Goal: Task Accomplishment & Management: Manage account settings

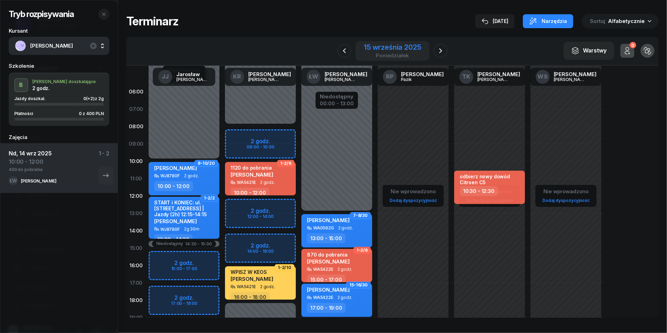
scroll to position [49, 0]
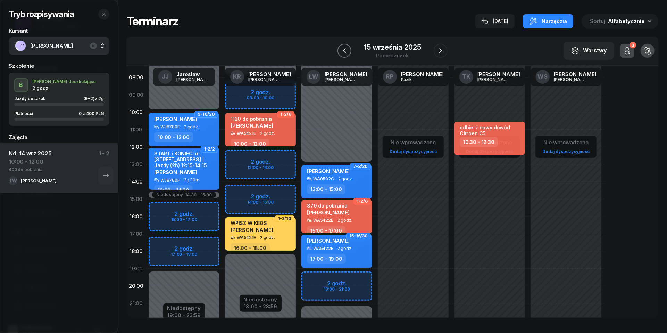
click at [346, 51] on icon "button" at bounding box center [345, 51] width 8 height 8
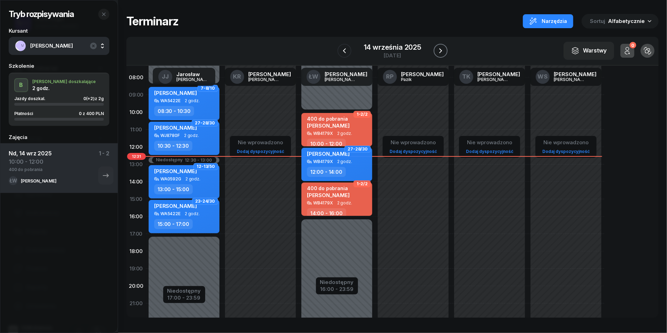
click at [440, 51] on icon "button" at bounding box center [441, 51] width 8 height 8
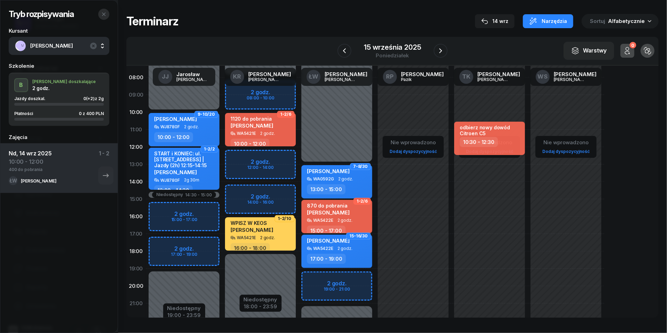
click at [106, 14] on icon "button" at bounding box center [104, 14] width 6 height 6
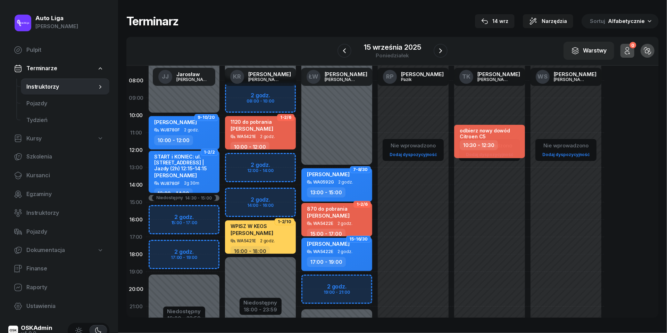
scroll to position [45, 0]
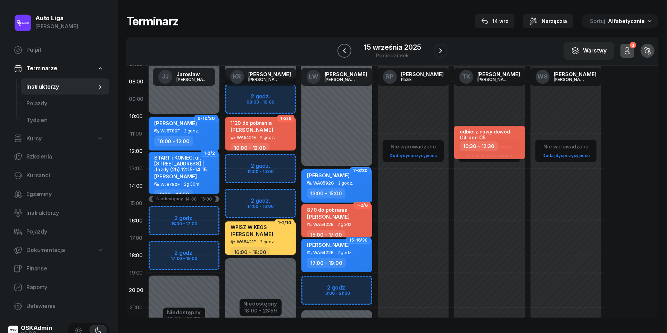
click at [345, 51] on icon "button" at bounding box center [345, 51] width 8 height 8
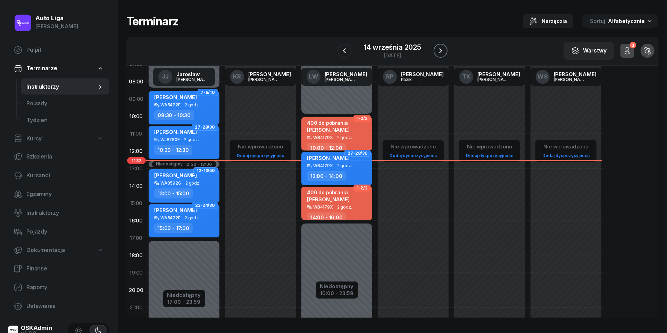
click at [444, 51] on icon "button" at bounding box center [441, 51] width 8 height 8
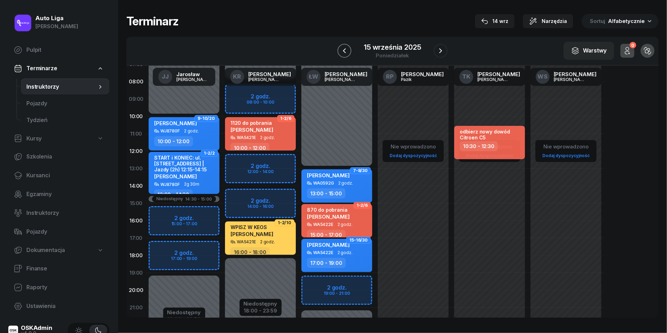
click at [345, 49] on icon "button" at bounding box center [344, 50] width 3 height 5
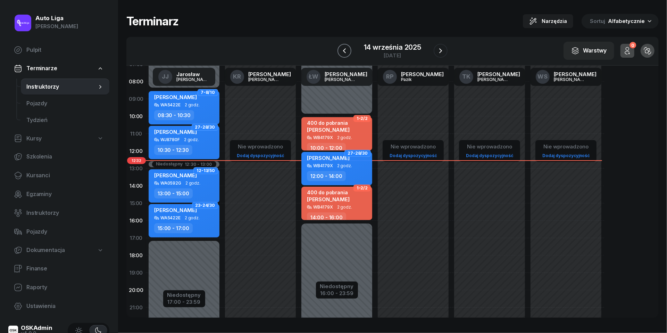
click at [345, 49] on icon "button" at bounding box center [344, 50] width 3 height 5
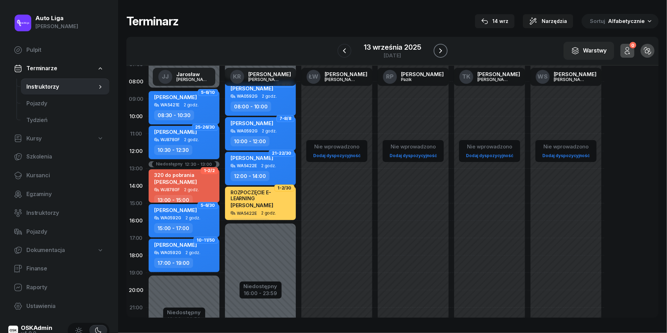
click at [441, 50] on icon "button" at bounding box center [441, 51] width 8 height 8
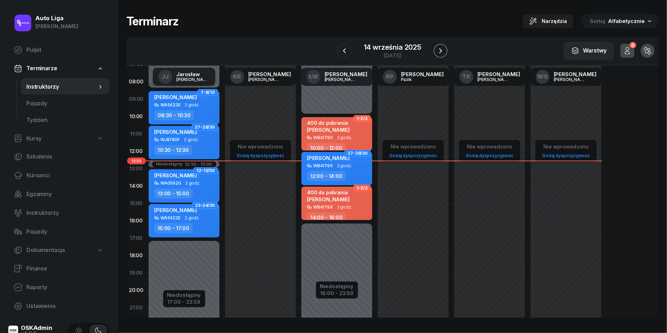
click at [441, 50] on icon "button" at bounding box center [441, 51] width 8 height 8
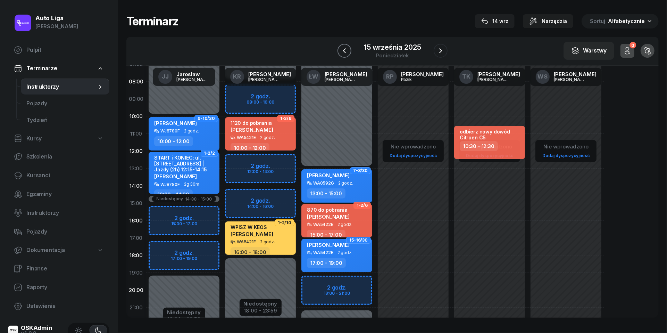
click at [345, 49] on icon "button" at bounding box center [345, 51] width 8 height 8
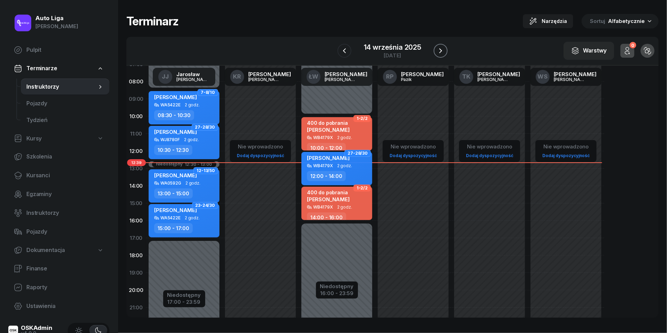
click at [441, 52] on icon "button" at bounding box center [441, 50] width 3 height 5
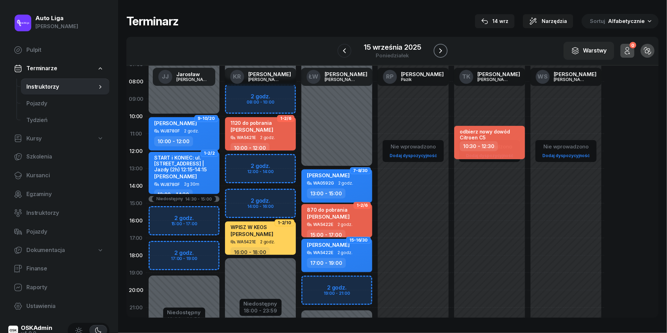
click at [441, 52] on icon "button" at bounding box center [441, 51] width 8 height 8
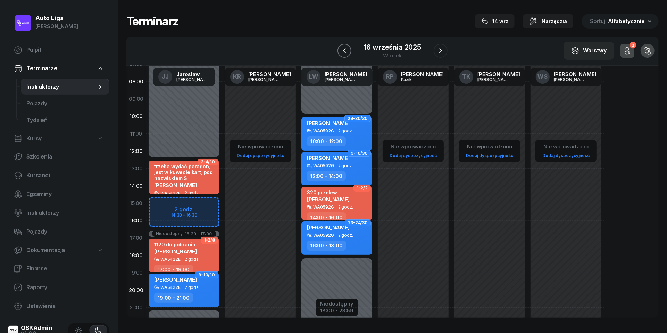
click at [347, 52] on icon "button" at bounding box center [345, 51] width 8 height 8
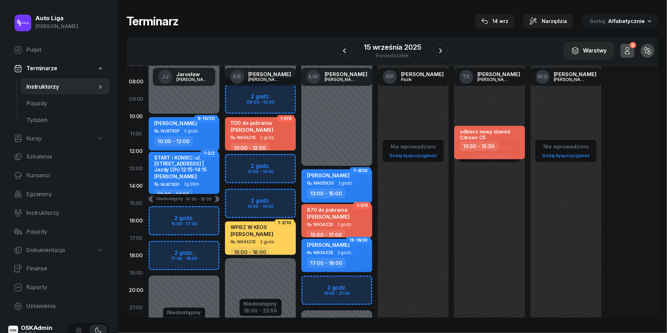
click at [246, 162] on div "Niedostępny 00:00 - 08:00 Niedostępny 18:00 - 23:59 2 godz. 08:00 - 10:00 2 god…" at bounding box center [260, 203] width 76 height 330
select select "12"
select select "14"
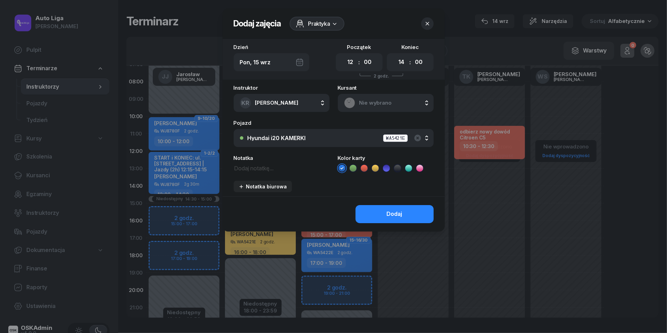
click at [270, 169] on textarea at bounding box center [282, 167] width 96 height 9
paste textarea "[PERSON_NAME]"
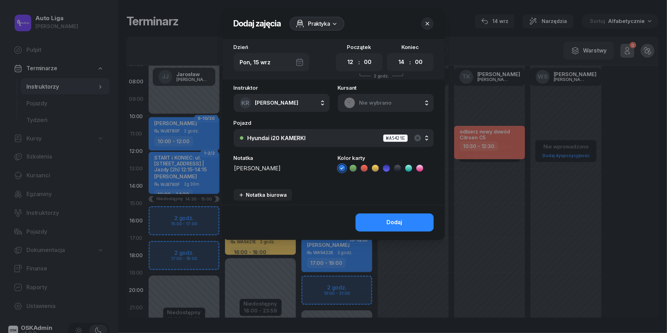
click at [238, 175] on textarea "[PERSON_NAME]" at bounding box center [282, 171] width 96 height 17
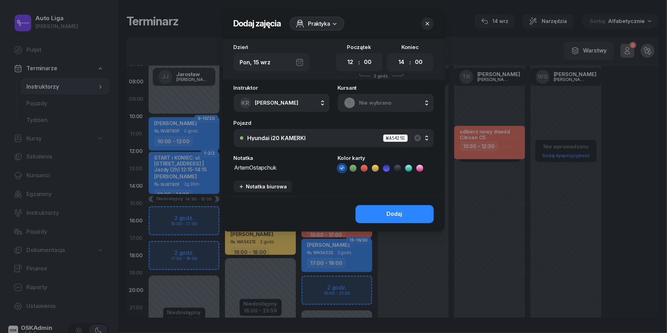
scroll to position [0, 0]
click at [253, 167] on textarea "[PERSON_NAME]" at bounding box center [282, 167] width 96 height 9
type textarea "[PERSON_NAME]"
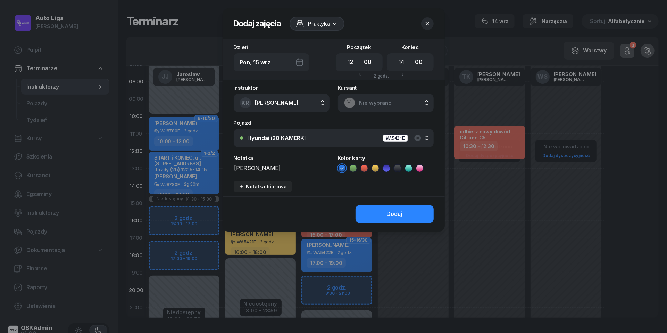
click at [365, 167] on icon at bounding box center [364, 168] width 3 height 2
click at [395, 212] on div "Dodaj" at bounding box center [395, 214] width 16 height 9
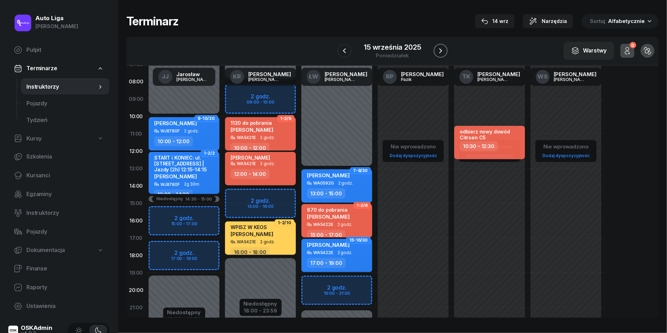
click at [444, 49] on icon "button" at bounding box center [441, 51] width 8 height 8
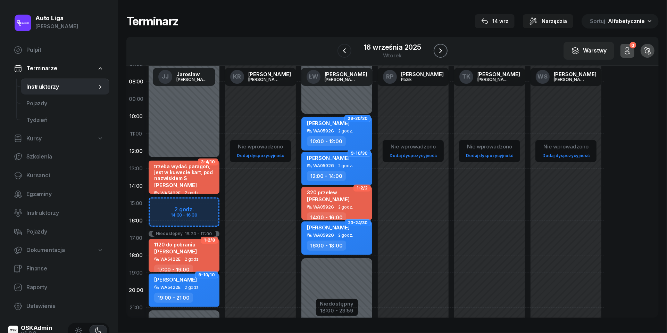
click at [444, 49] on icon "button" at bounding box center [441, 51] width 8 height 8
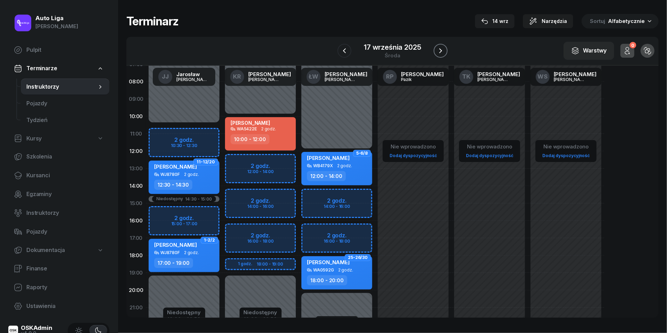
click at [444, 49] on icon "button" at bounding box center [441, 51] width 8 height 8
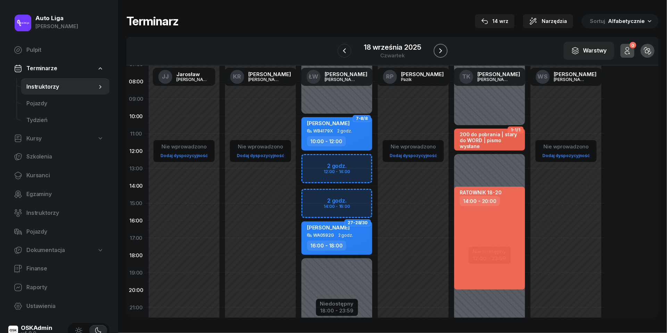
click at [444, 49] on icon "button" at bounding box center [441, 51] width 8 height 8
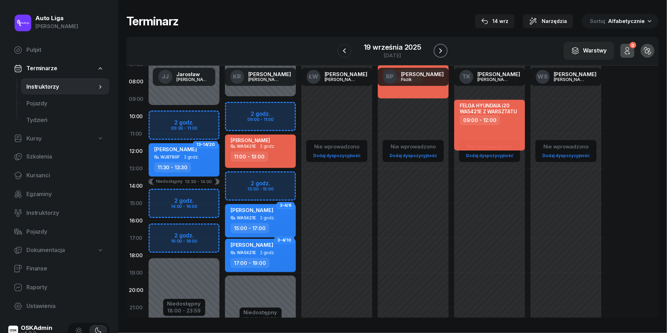
click at [444, 49] on icon "button" at bounding box center [441, 51] width 8 height 8
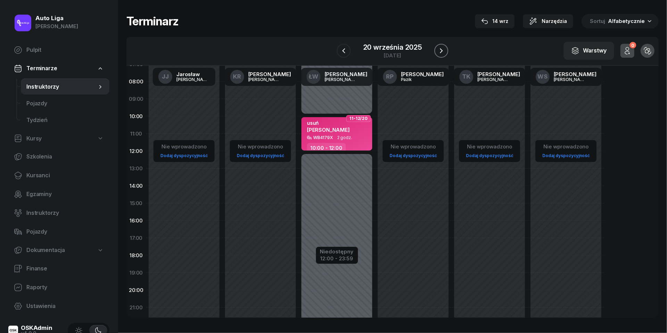
click at [444, 49] on icon "button" at bounding box center [441, 51] width 8 height 8
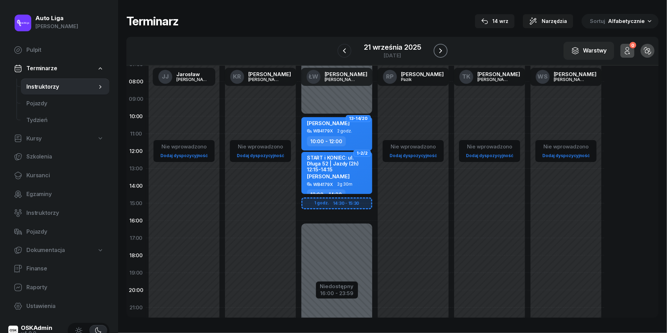
click at [444, 49] on icon "button" at bounding box center [441, 51] width 8 height 8
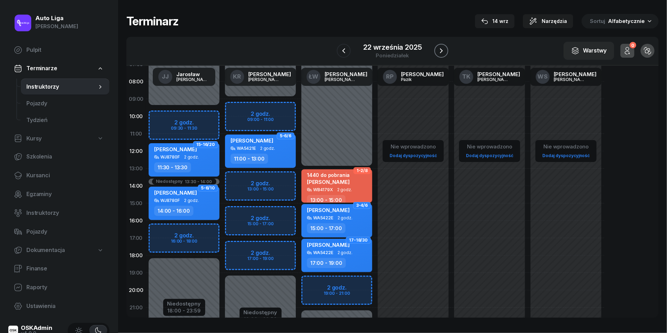
click at [444, 49] on icon "button" at bounding box center [441, 51] width 8 height 8
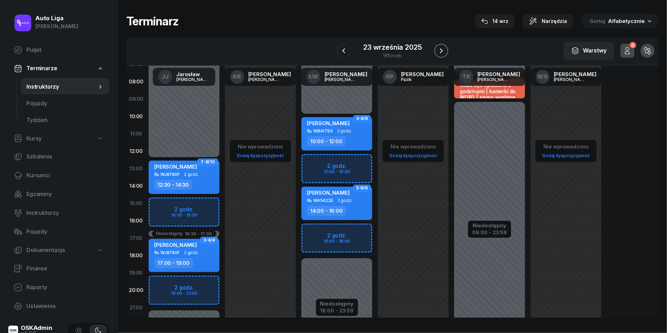
click at [444, 49] on icon "button" at bounding box center [441, 51] width 8 height 8
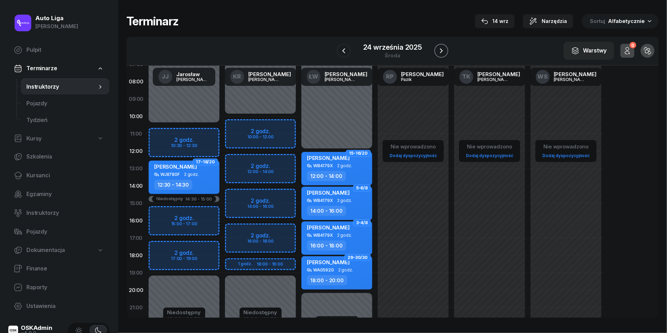
click at [444, 49] on icon "button" at bounding box center [441, 51] width 8 height 8
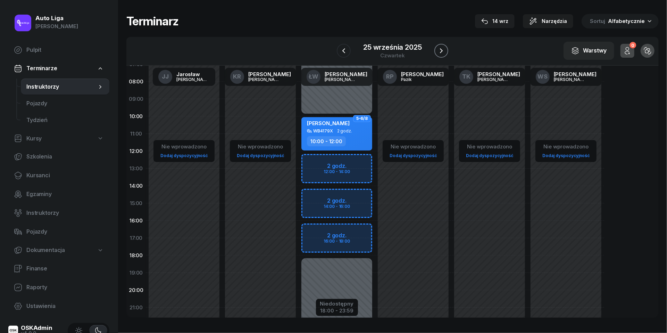
click at [444, 49] on icon "button" at bounding box center [441, 51] width 8 height 8
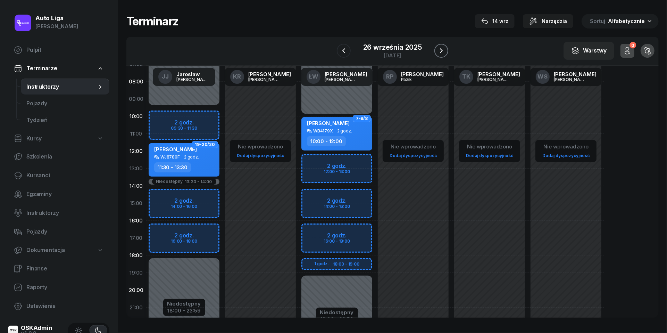
click at [444, 49] on icon "button" at bounding box center [441, 51] width 8 height 8
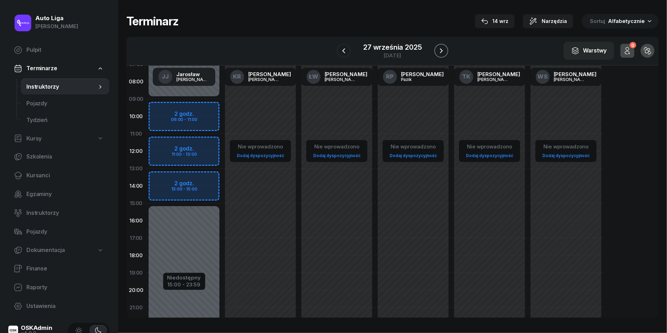
click at [444, 49] on icon "button" at bounding box center [441, 51] width 8 height 8
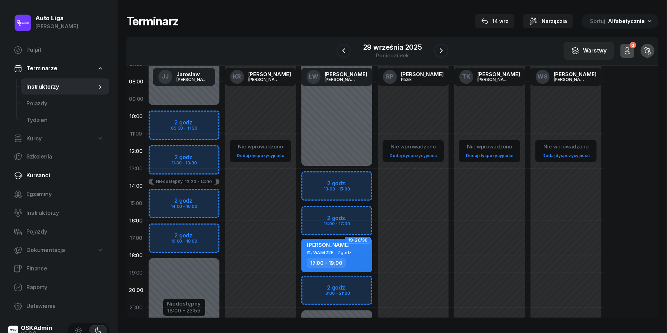
click at [45, 173] on span "Kursanci" at bounding box center [64, 175] width 77 height 9
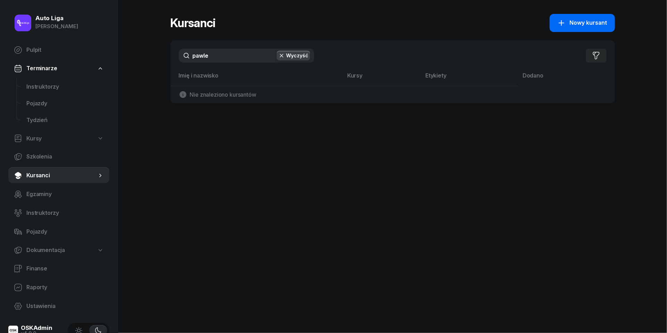
click at [590, 17] on button "Nowy kursant" at bounding box center [582, 23] width 65 height 18
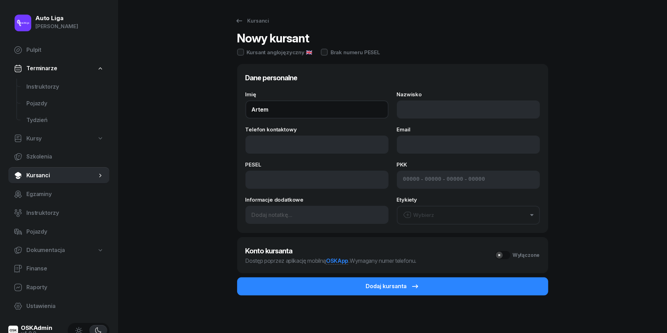
type input "Artem"
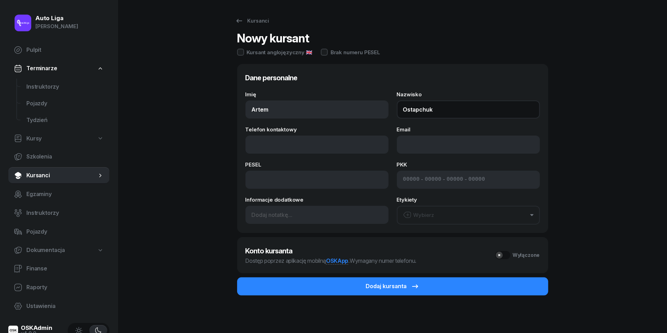
type input "Ostapchuk"
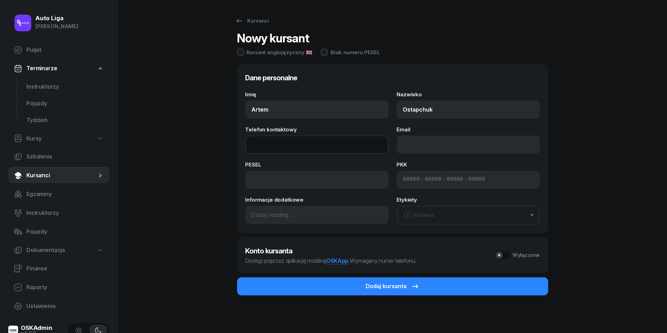
paste input "tel:[PHONE_NUMBER]"
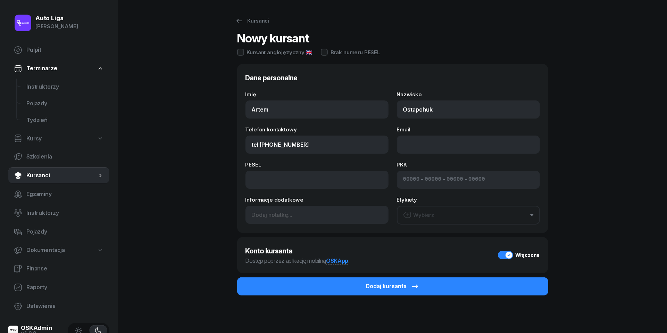
type input "739 633 938"
paste input "mailto:[EMAIL_ADDRESS][DOMAIN_NAME]"
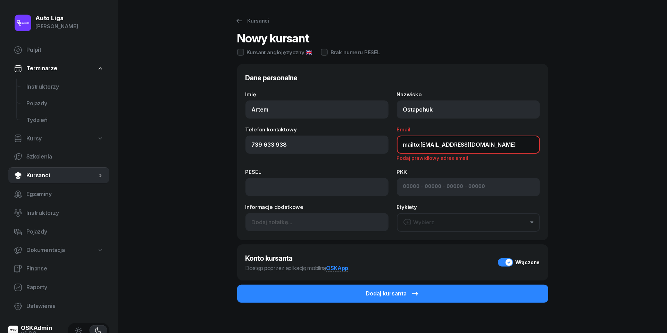
click at [423, 145] on input "mailto:[EMAIL_ADDRESS][DOMAIN_NAME]" at bounding box center [468, 145] width 143 height 18
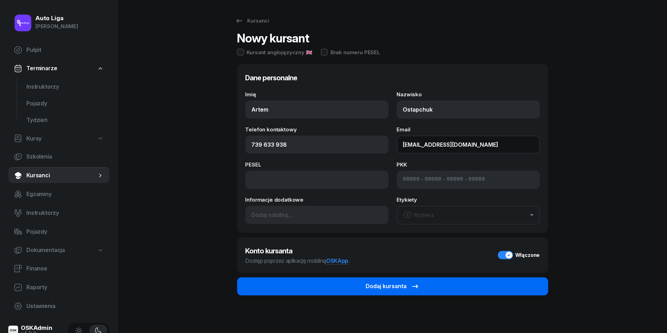
type input "[EMAIL_ADDRESS][DOMAIN_NAME]"
click at [376, 284] on div "Dodaj kursanta" at bounding box center [393, 286] width 54 height 9
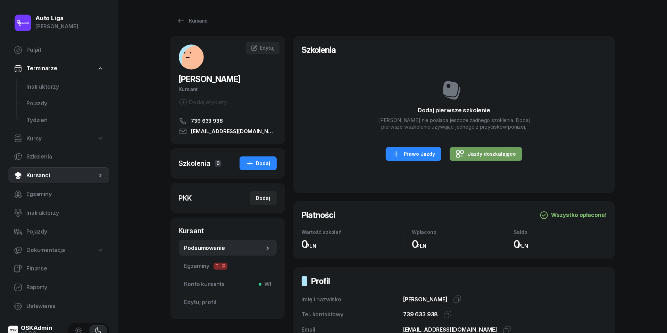
click at [501, 150] on div "Jazdy doszkalające" at bounding box center [486, 154] width 60 height 8
select select "B"
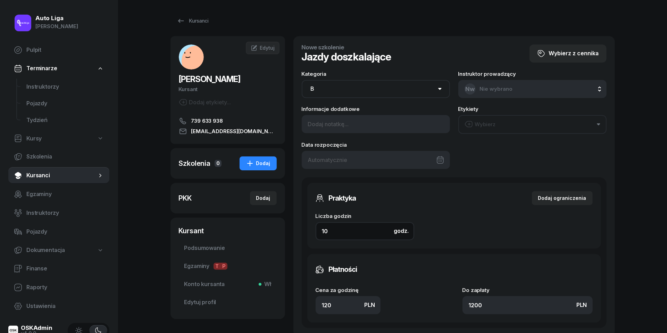
click at [342, 230] on input "10" at bounding box center [365, 231] width 99 height 18
type input "8"
type input "960"
type input "8"
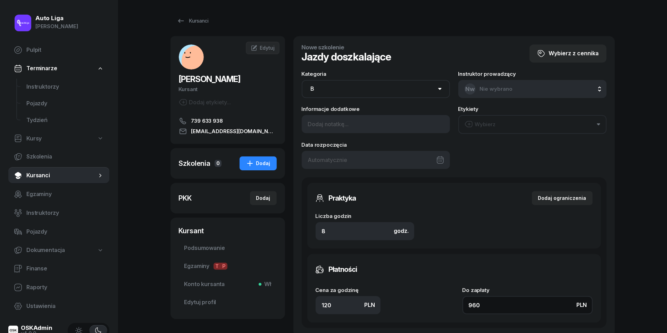
click at [495, 303] on input "960" at bounding box center [528, 305] width 130 height 18
type input "0.13"
type input "1"
type input "1.38"
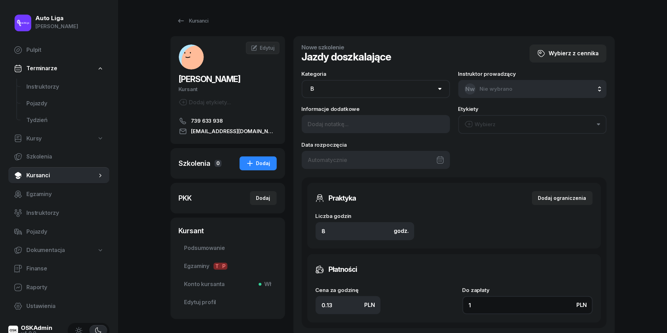
type input "11"
type input "14"
type input "112"
type input "140"
type input "1120"
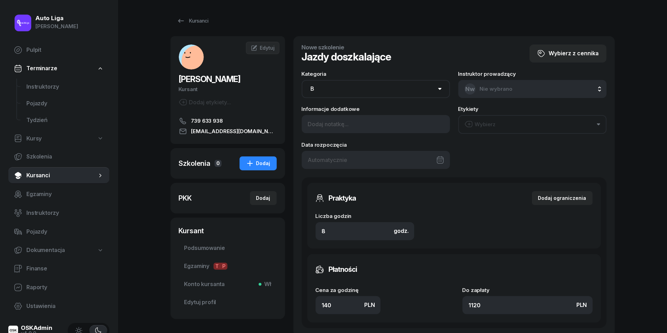
click at [372, 156] on div at bounding box center [376, 160] width 148 height 18
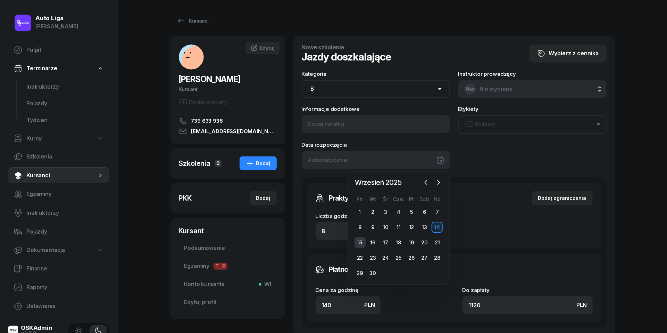
click at [358, 238] on div "15" at bounding box center [360, 242] width 11 height 11
type input "[DATE]"
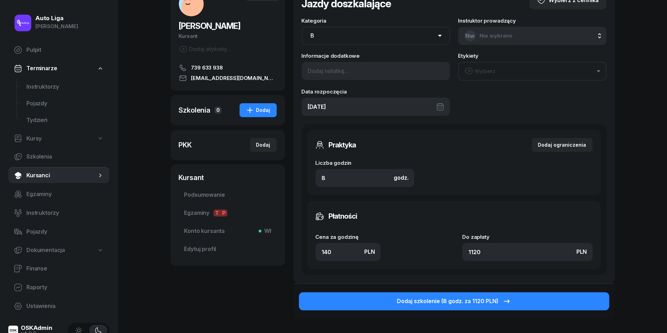
scroll to position [54, 0]
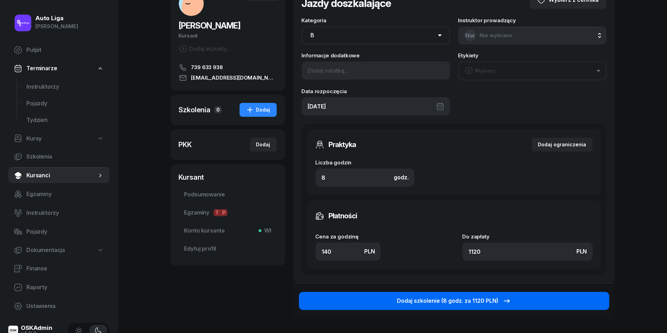
click at [454, 294] on button "Dodaj szkolenie (8 godz. za 1120 PLN)" at bounding box center [454, 301] width 311 height 18
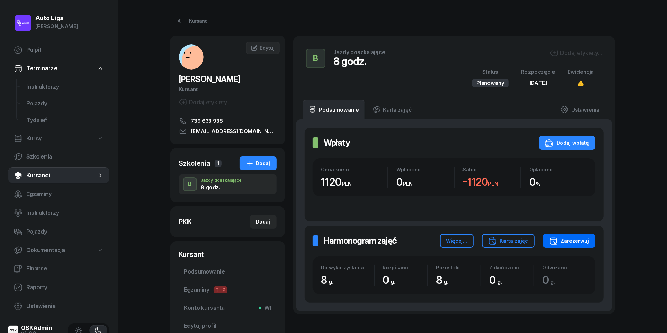
click at [572, 245] on button "Zarezerwuj" at bounding box center [569, 241] width 52 height 14
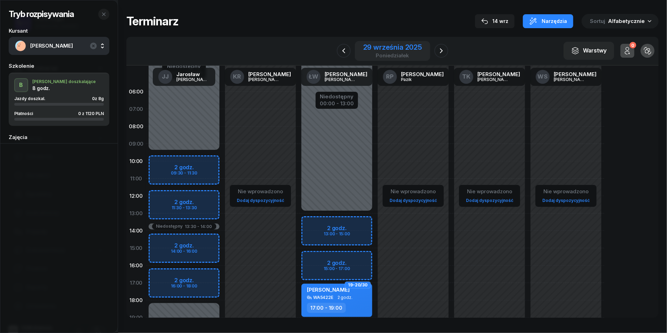
click at [377, 54] on div "poniedziałek" at bounding box center [392, 55] width 59 height 5
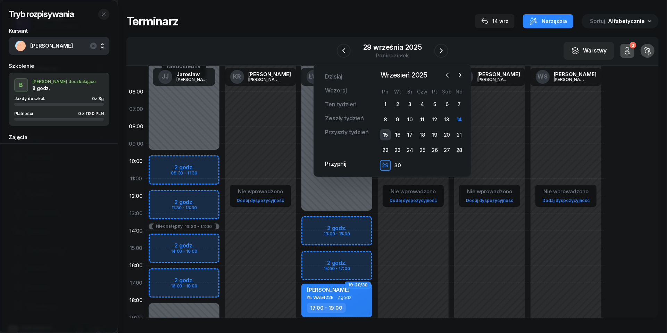
click at [389, 130] on div "15" at bounding box center [385, 134] width 11 height 11
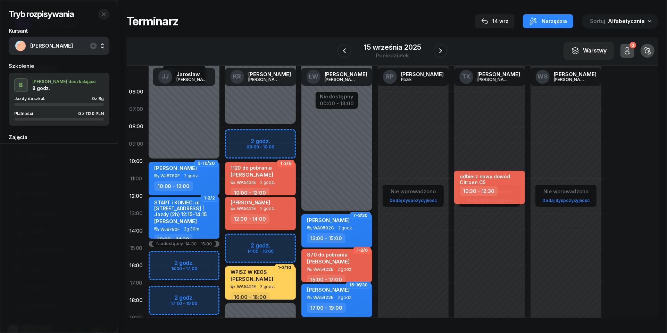
click at [272, 209] on span "2 godz." at bounding box center [267, 208] width 15 height 5
select select "12"
select select "14"
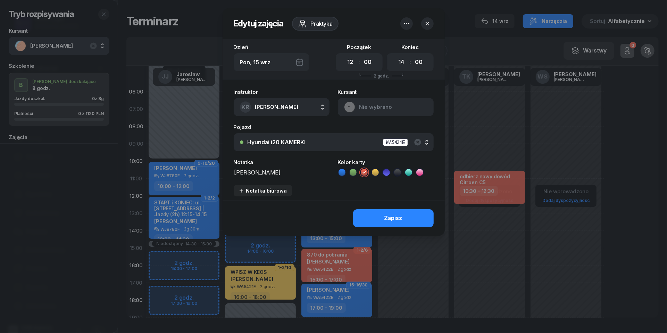
click at [408, 22] on icon "button" at bounding box center [407, 23] width 8 height 8
click at [409, 43] on link "Usuń" at bounding box center [403, 44] width 91 height 17
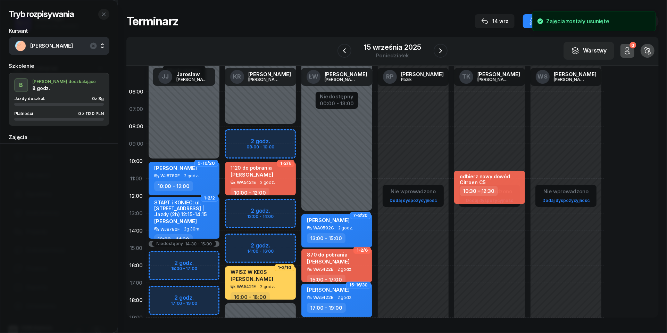
click at [237, 206] on div "Niedostępny 00:00 - 08:00 Niedostępny 18:00 - 23:59 1-2/6 1120 do pobrania [PER…" at bounding box center [260, 248] width 76 height 330
select select "12"
select select "14"
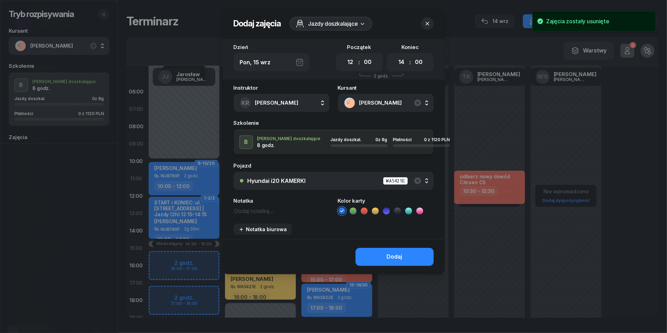
click at [261, 211] on textarea at bounding box center [282, 210] width 96 height 9
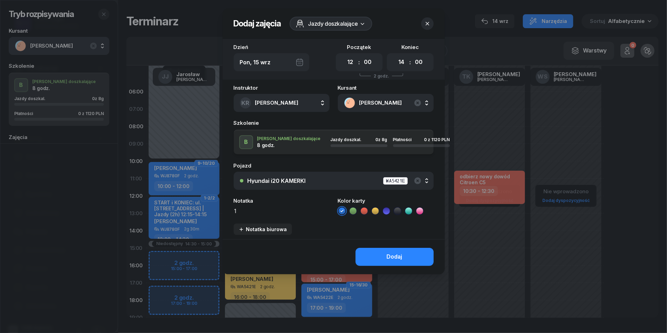
scroll to position [0, 0]
type textarea "1120 do pobrania"
click at [363, 207] on icon at bounding box center [364, 210] width 7 height 7
click at [377, 254] on button "Dodaj" at bounding box center [395, 257] width 78 height 18
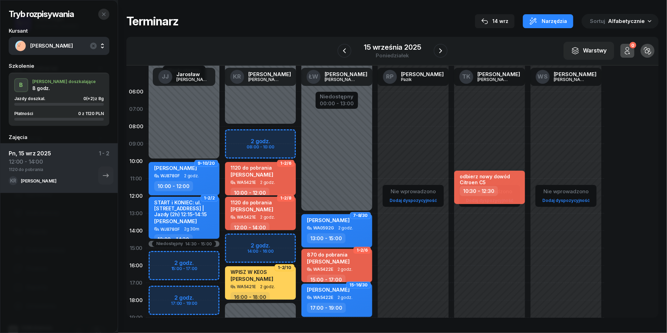
click at [103, 15] on icon "button" at bounding box center [103, 14] width 3 height 3
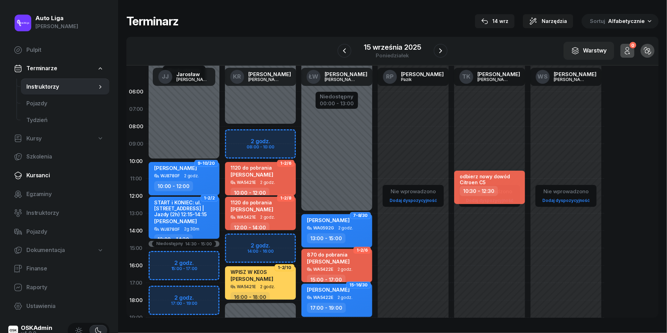
click at [38, 174] on span "Kursanci" at bounding box center [64, 175] width 77 height 9
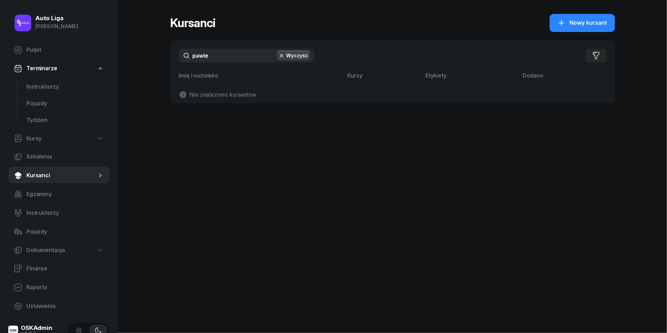
click at [222, 62] on input "pawle" at bounding box center [247, 56] width 136 height 14
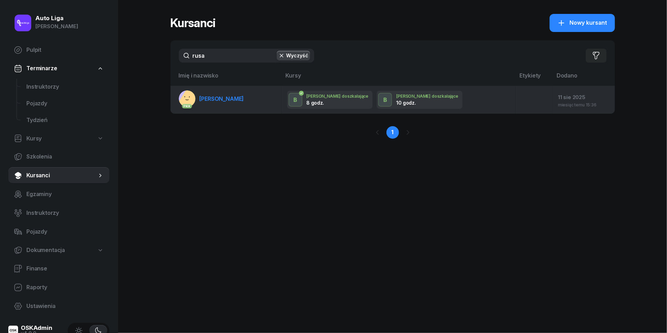
type input "rusa"
click at [225, 96] on span "[PERSON_NAME]" at bounding box center [222, 98] width 44 height 7
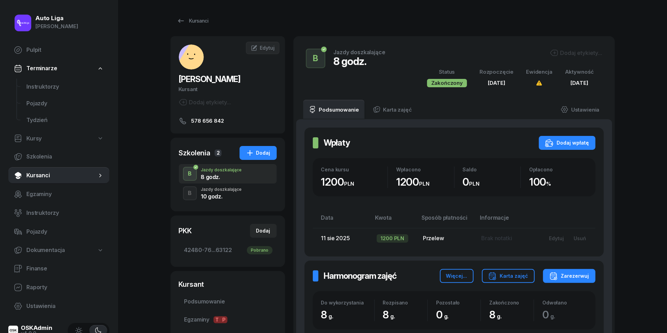
click at [237, 190] on div "Jazdy doszkalające" at bounding box center [221, 189] width 41 height 4
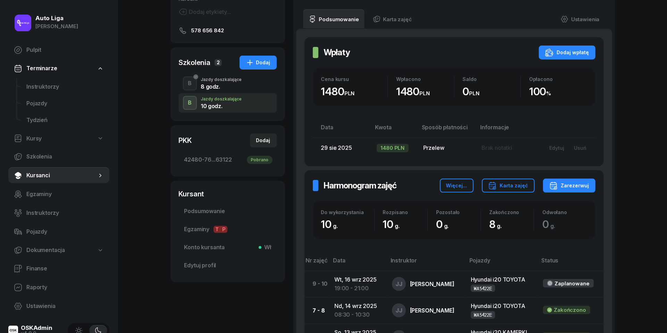
scroll to position [81, 0]
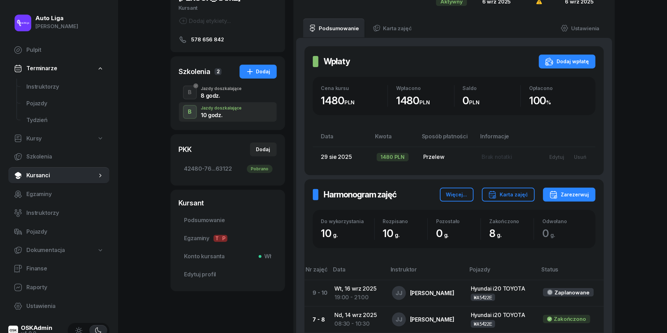
click at [213, 93] on div "8 godz." at bounding box center [221, 96] width 41 height 6
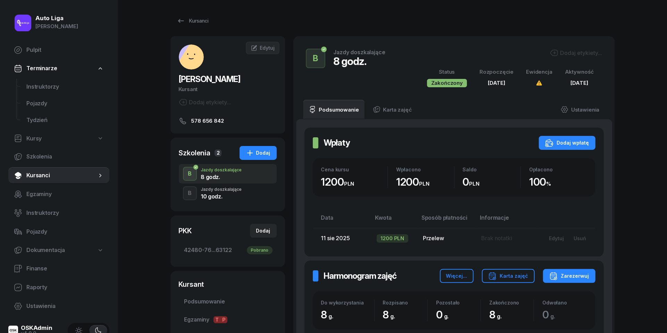
click at [219, 199] on div "10 godz." at bounding box center [221, 197] width 41 height 6
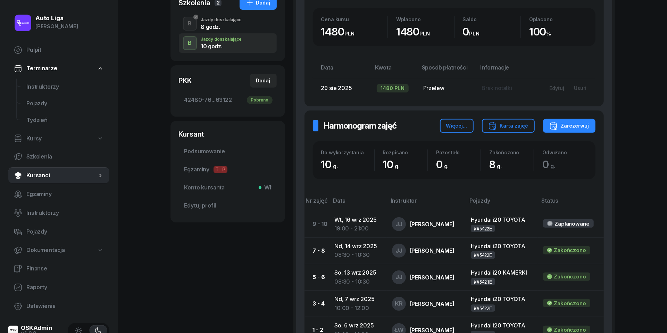
scroll to position [176, 0]
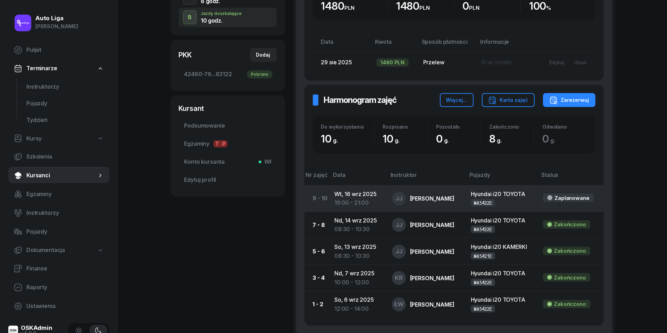
click at [354, 198] on div "19:00 - 21:00" at bounding box center [358, 202] width 47 height 9
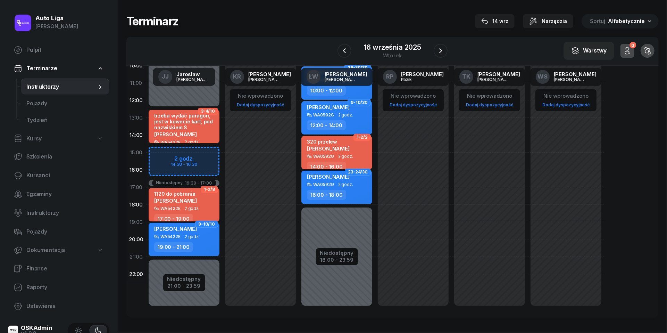
scroll to position [95, 0]
click at [203, 240] on div "[PERSON_NAME] WA5422E 2 godz. 19:00 - 21:00" at bounding box center [184, 239] width 71 height 33
select select "19"
select select "21"
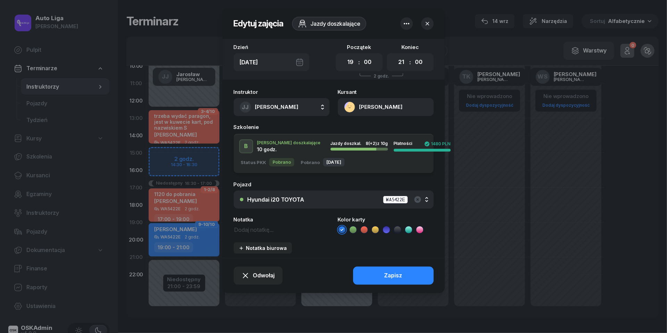
click at [309, 197] on div "Hyundai i20 TOYOTA WA5422E" at bounding box center [338, 199] width 180 height 9
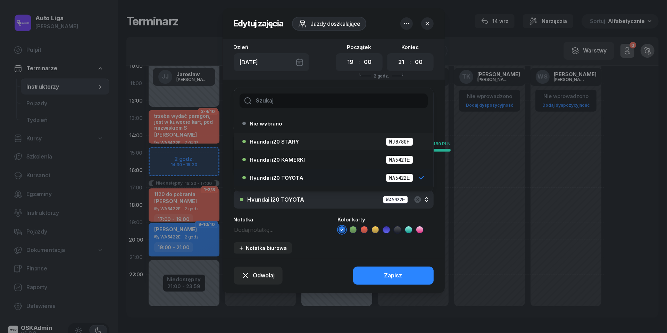
click at [295, 140] on span "Hyundai i20 STARY" at bounding box center [274, 141] width 49 height 5
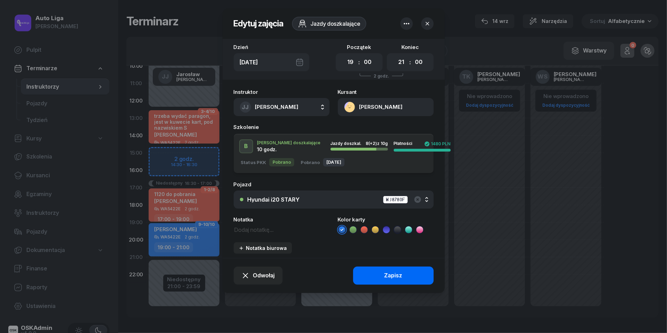
click at [409, 271] on button "Zapisz" at bounding box center [393, 276] width 81 height 18
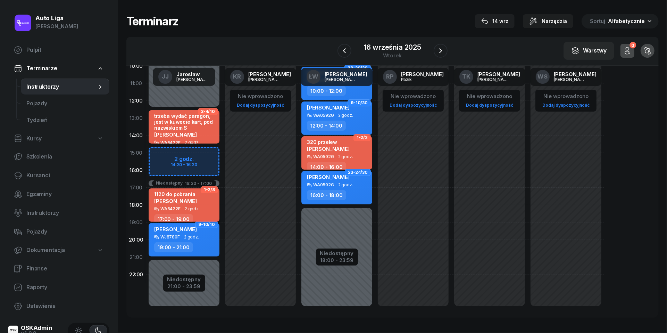
click at [196, 192] on div "1120 do pobrania" at bounding box center [175, 194] width 43 height 6
select select "17"
select select "19"
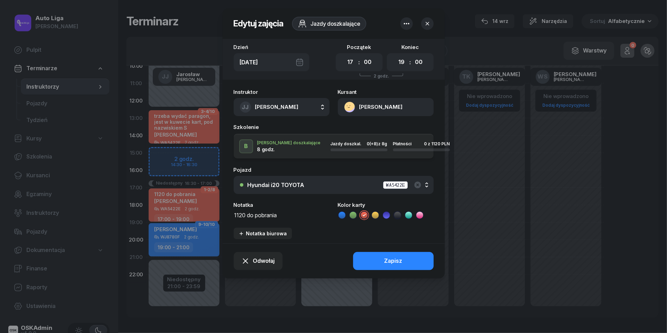
click at [299, 182] on div "Hyundai i20 TOYOTA" at bounding box center [276, 185] width 57 height 6
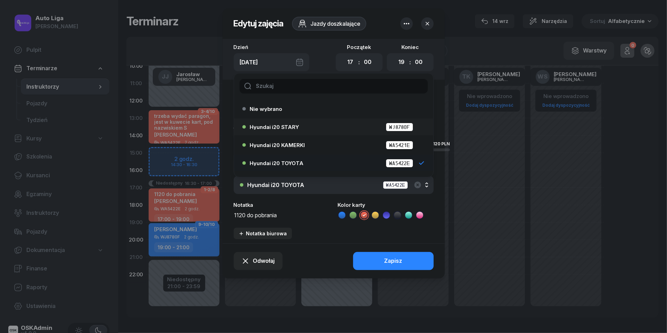
click at [286, 121] on div "Hyundai i20 STARY WJ8780F" at bounding box center [332, 126] width 179 height 11
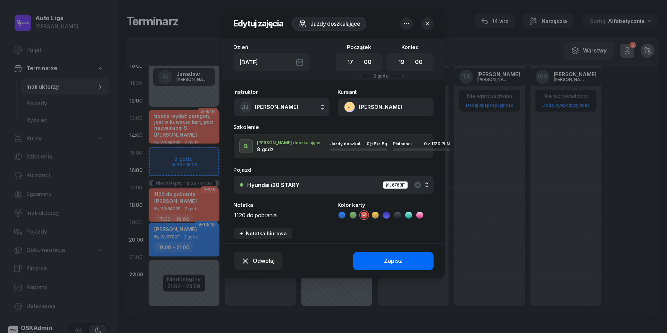
click at [380, 262] on button "Zapisz" at bounding box center [393, 261] width 81 height 18
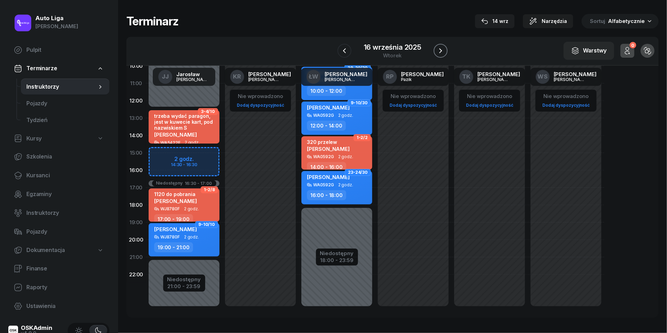
click at [446, 51] on button "button" at bounding box center [441, 51] width 14 height 14
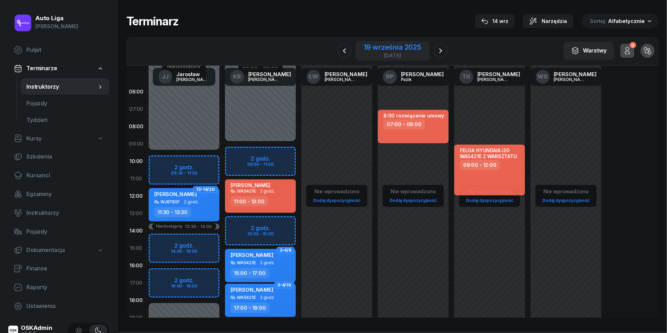
click at [390, 46] on div "19 września 2025" at bounding box center [392, 47] width 57 height 7
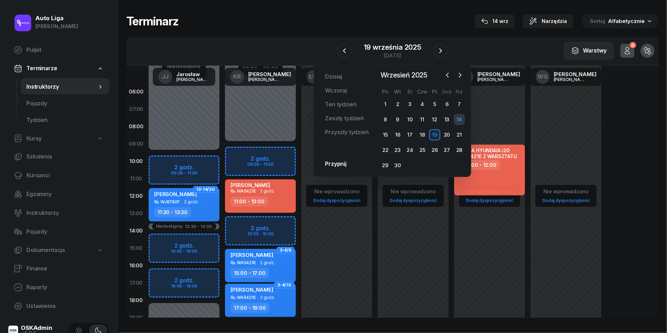
click at [460, 117] on div "14" at bounding box center [459, 119] width 11 height 11
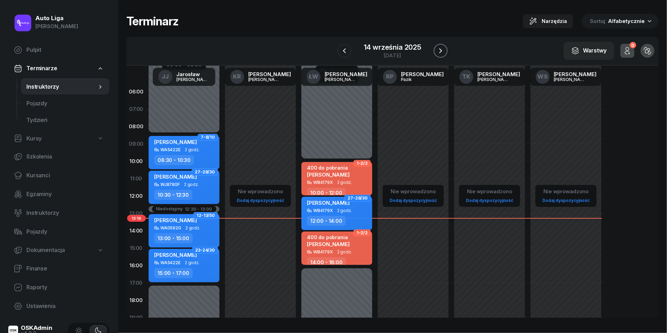
click at [445, 52] on icon "button" at bounding box center [441, 51] width 8 height 8
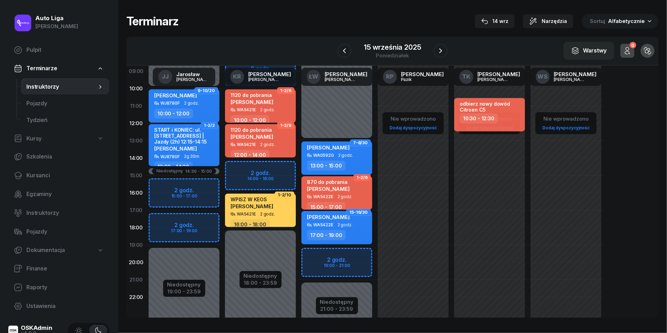
scroll to position [77, 0]
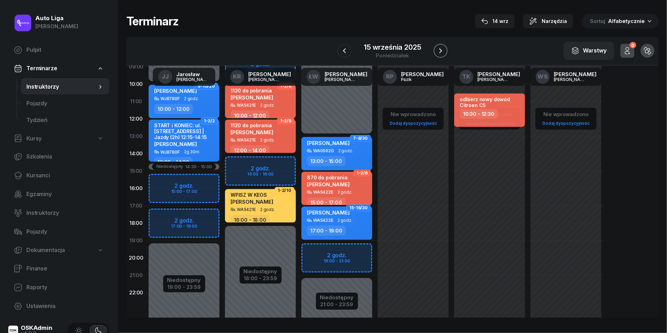
click at [441, 55] on icon "button" at bounding box center [441, 51] width 8 height 8
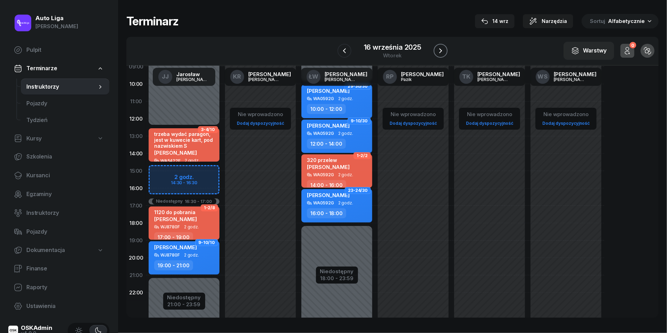
click at [441, 55] on icon "button" at bounding box center [441, 51] width 8 height 8
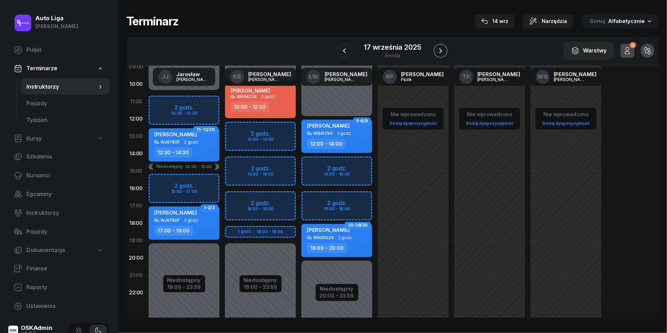
click at [441, 55] on icon "button" at bounding box center [441, 51] width 8 height 8
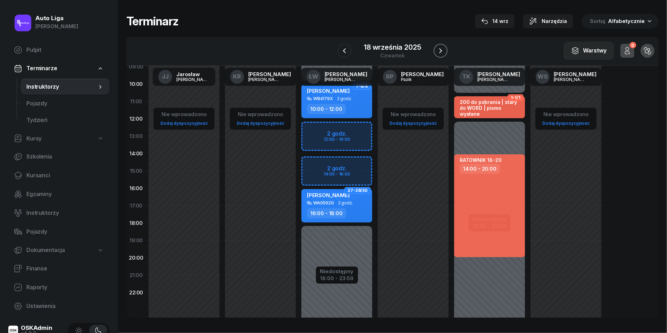
click at [441, 55] on icon "button" at bounding box center [441, 51] width 8 height 8
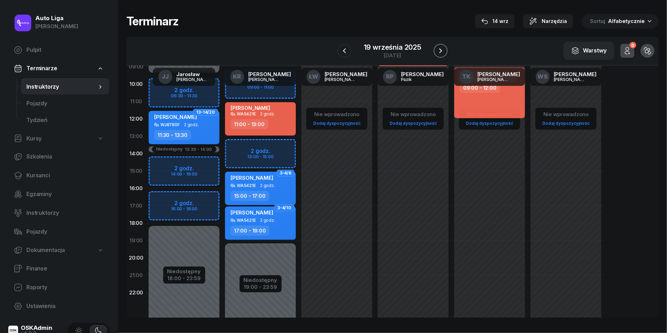
click at [441, 55] on icon "button" at bounding box center [441, 51] width 8 height 8
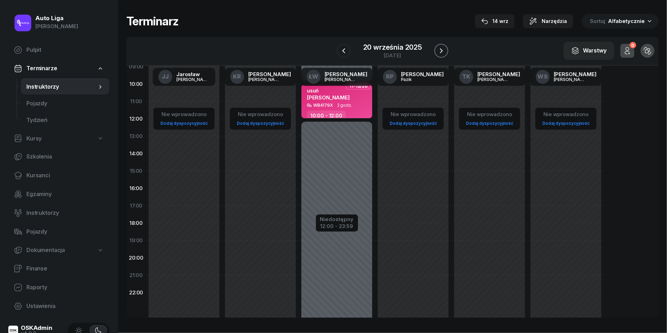
click at [441, 55] on icon "button" at bounding box center [441, 51] width 8 height 8
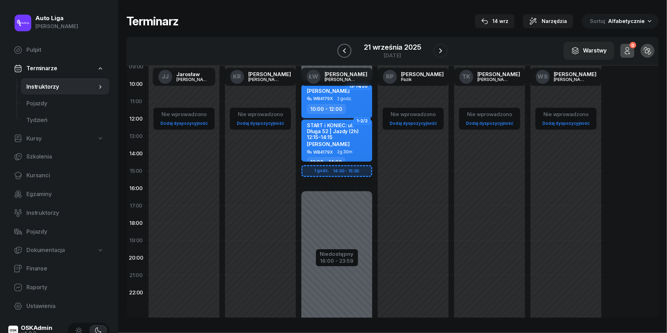
click at [347, 48] on icon "button" at bounding box center [345, 51] width 8 height 8
click at [347, 48] on icon "button" at bounding box center [344, 51] width 8 height 8
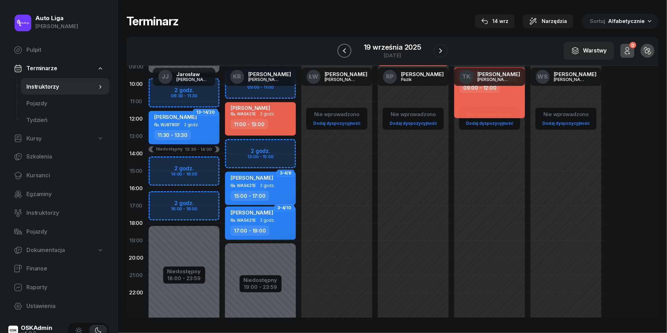
click at [347, 48] on icon "button" at bounding box center [345, 51] width 8 height 8
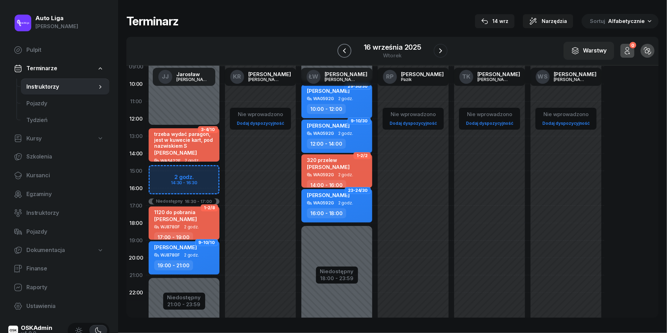
click at [347, 48] on icon "button" at bounding box center [345, 51] width 8 height 8
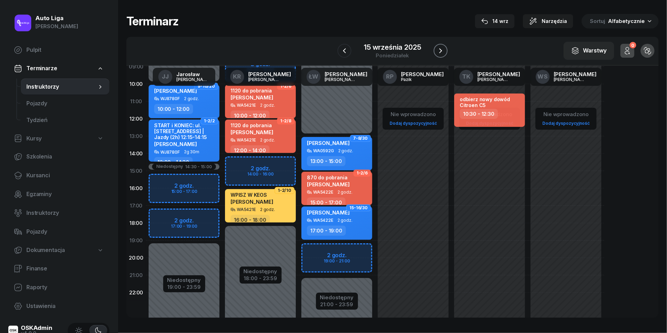
click at [441, 49] on icon "button" at bounding box center [441, 50] width 3 height 5
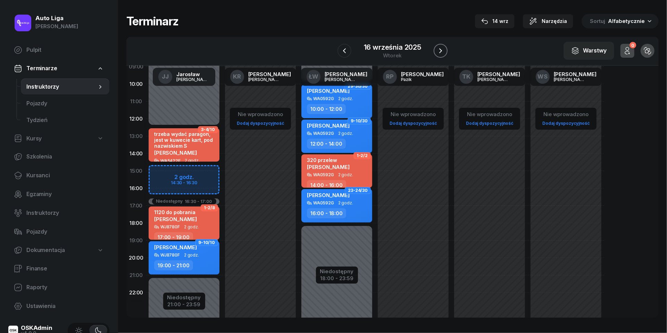
click at [441, 49] on icon "button" at bounding box center [441, 50] width 3 height 5
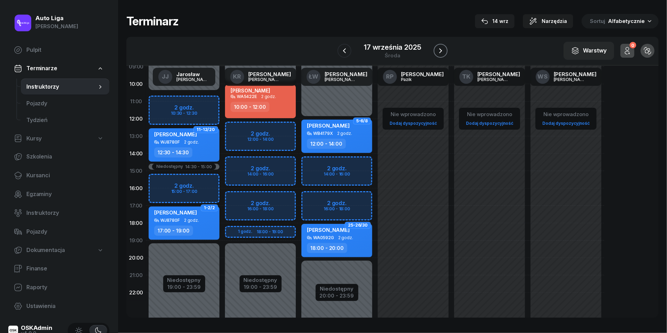
click at [441, 49] on icon "button" at bounding box center [441, 51] width 8 height 8
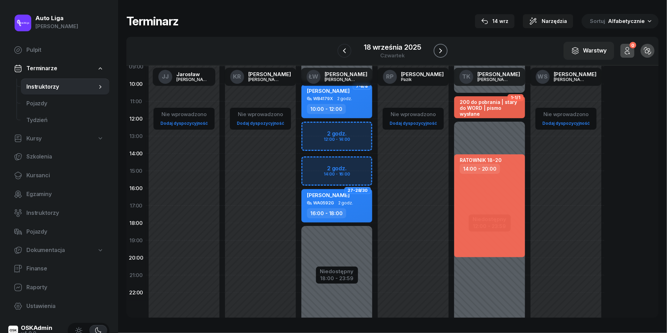
click at [441, 49] on icon "button" at bounding box center [441, 50] width 3 height 5
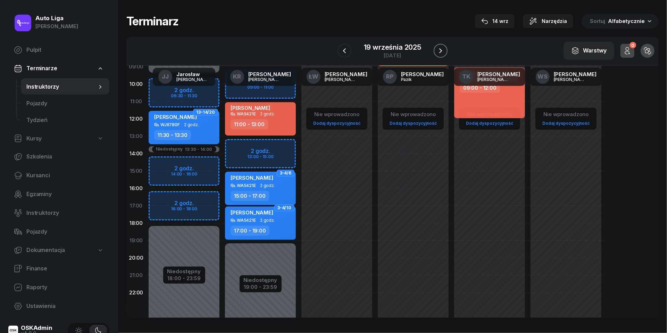
click at [441, 49] on icon "button" at bounding box center [441, 50] width 3 height 5
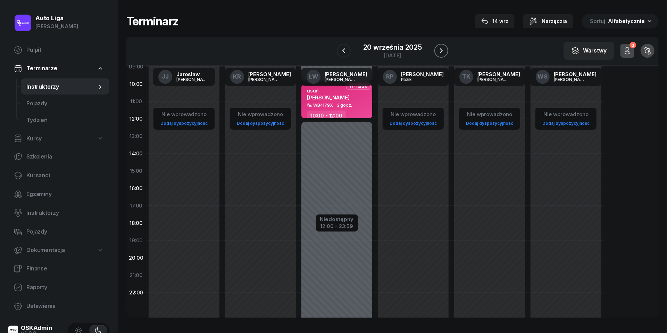
click at [441, 49] on icon "button" at bounding box center [441, 50] width 3 height 5
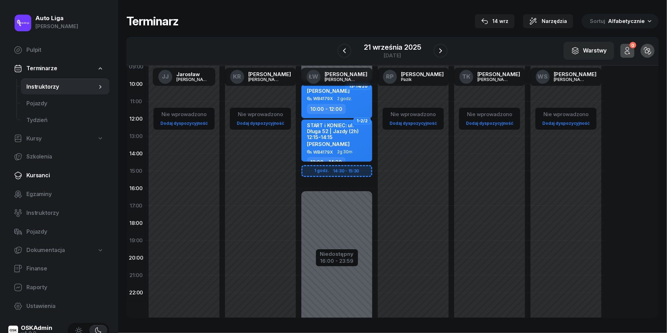
click at [41, 180] on link "Kursanci" at bounding box center [58, 175] width 101 height 17
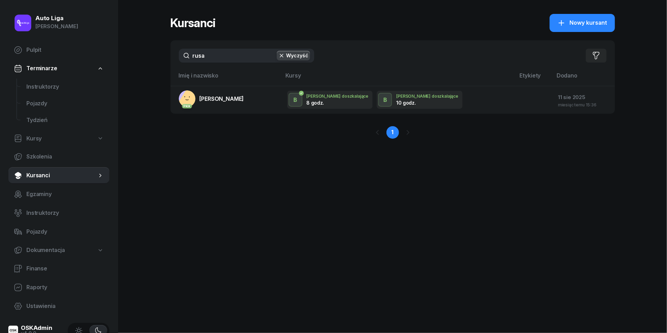
click at [233, 58] on input "rusa" at bounding box center [247, 56] width 136 height 14
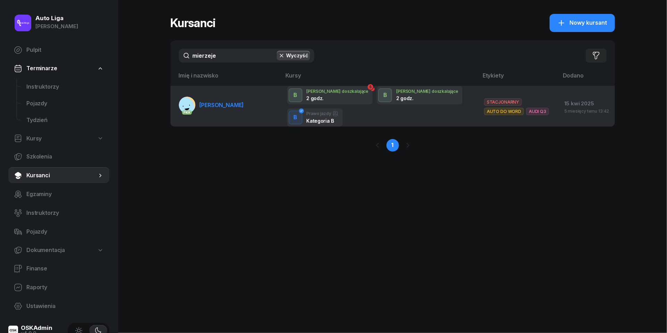
type input "mierzeje"
click at [220, 102] on span "[PERSON_NAME]" at bounding box center [222, 104] width 44 height 7
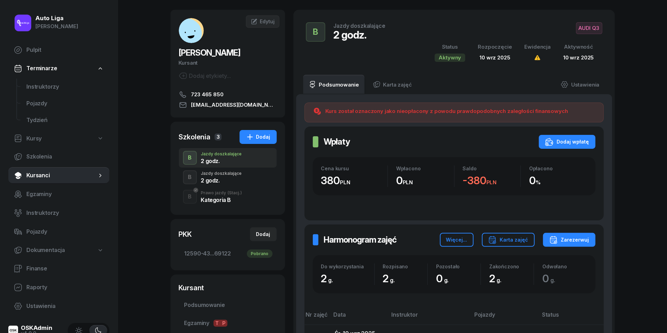
scroll to position [27, 0]
click at [214, 177] on div "2 godz." at bounding box center [221, 180] width 41 height 6
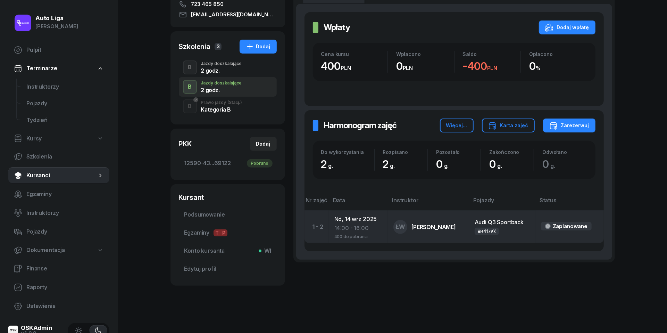
scroll to position [117, 0]
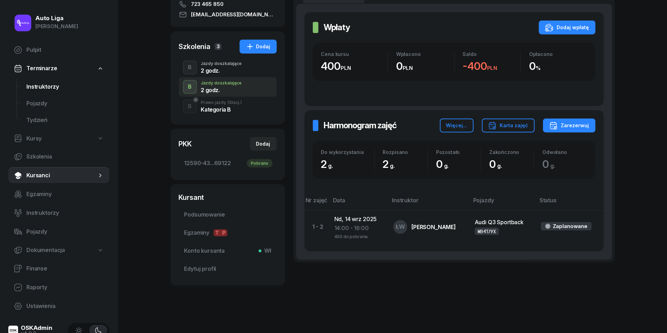
click at [42, 84] on span "Instruktorzy" at bounding box center [64, 86] width 77 height 9
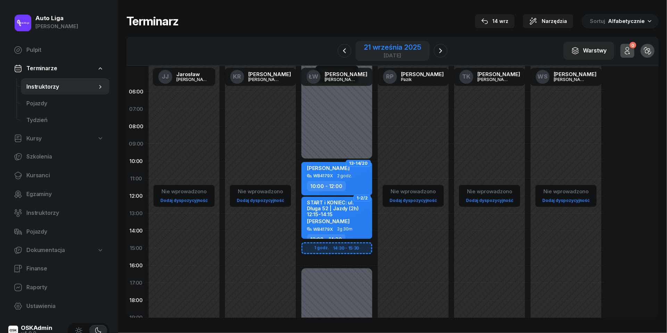
click at [393, 48] on div "21 września 2025" at bounding box center [392, 47] width 57 height 7
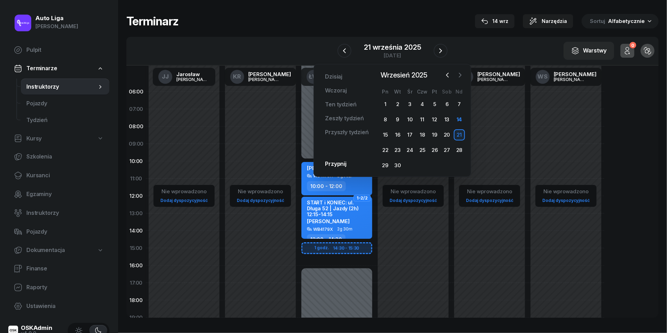
click at [460, 76] on icon "button" at bounding box center [460, 75] width 7 height 7
click at [449, 76] on icon "button" at bounding box center [447, 75] width 7 height 7
